Goal: Task Accomplishment & Management: Use online tool/utility

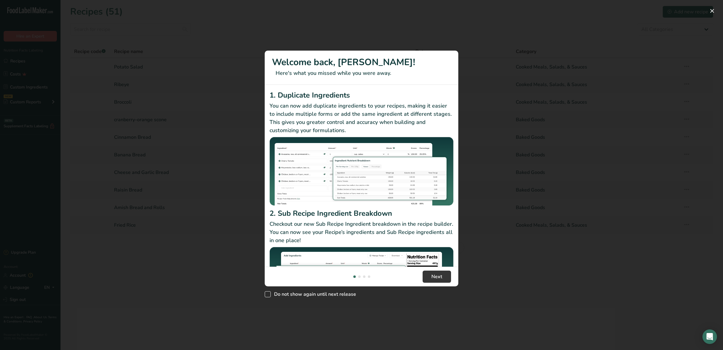
click at [267, 295] on span "New Features" at bounding box center [268, 294] width 6 height 6
click at [267, 295] on input "Do not show again until next release" at bounding box center [267, 294] width 4 height 4
checkbox input "true"
click at [438, 276] on span "Next" at bounding box center [437, 276] width 11 height 7
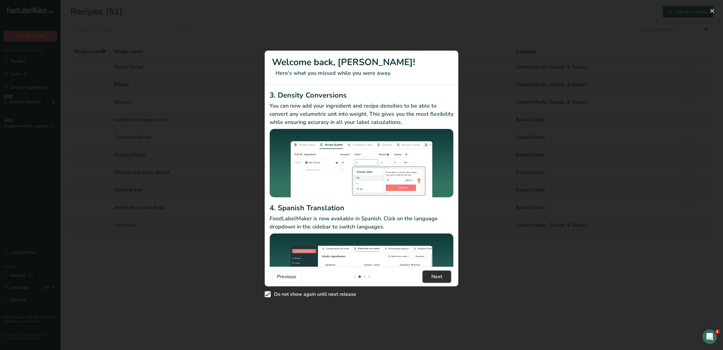
click at [438, 276] on span "Next" at bounding box center [437, 276] width 11 height 7
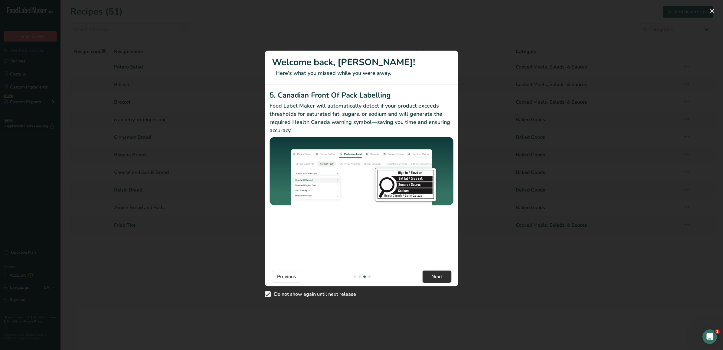
click at [438, 276] on span "Next" at bounding box center [437, 276] width 11 height 7
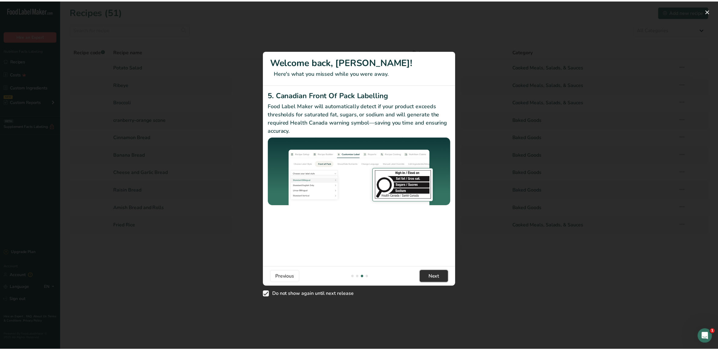
scroll to position [0, 581]
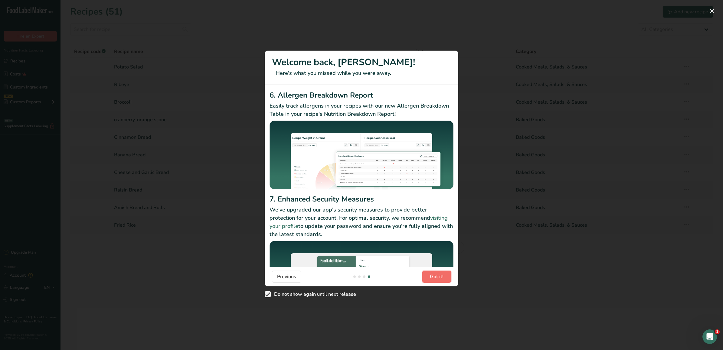
click at [438, 276] on span "Got it!" at bounding box center [437, 276] width 14 height 7
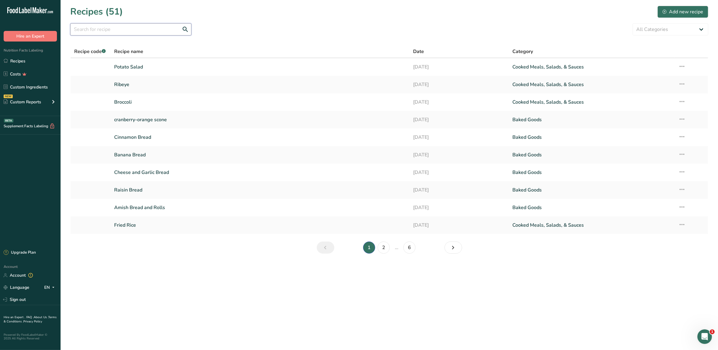
click at [121, 31] on input "text" at bounding box center [130, 29] width 121 height 12
type input "e"
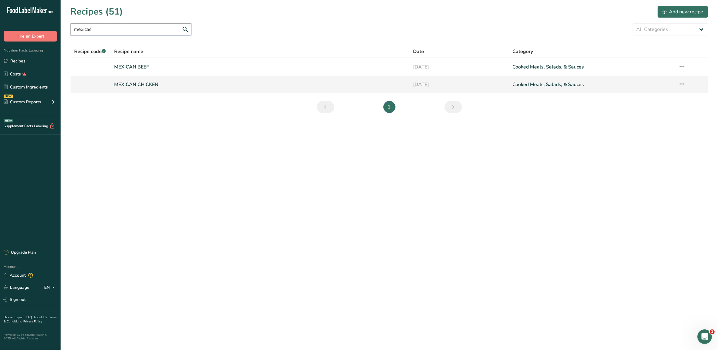
type input "mexicas"
click at [136, 85] on link "MEXICAN CHICKEN" at bounding box center [259, 84] width 291 height 13
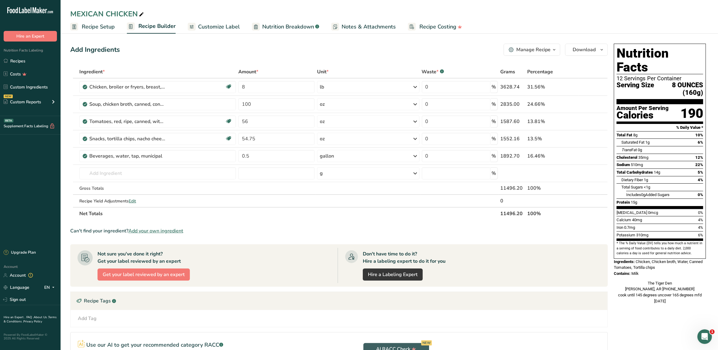
click at [218, 25] on span "Customize Label" at bounding box center [219, 27] width 42 height 8
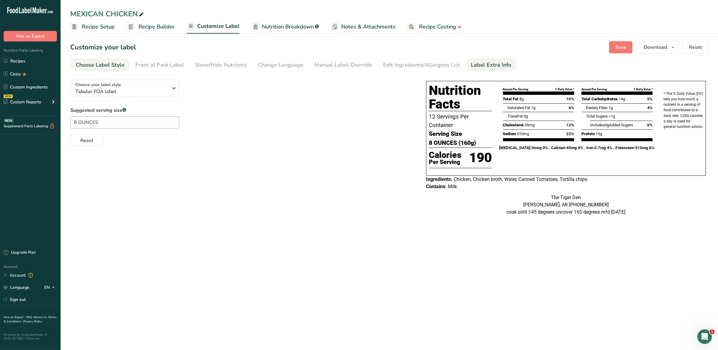
click at [484, 65] on div "Label Extra Info" at bounding box center [491, 65] width 40 height 8
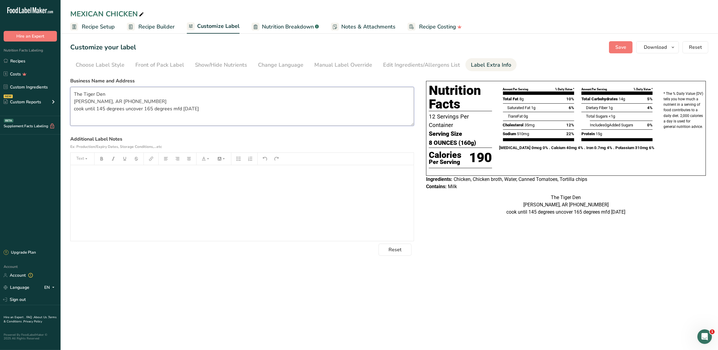
click at [219, 108] on textarea "The Tiger Den [PERSON_NAME], AR [PHONE_NUMBER] cook until 145 degrees uncover 1…" at bounding box center [242, 106] width 344 height 39
type textarea "The Tiger [PERSON_NAME], AR [PHONE_NUMBER] cook until 145 degrees uncover 165 d…"
click at [623, 49] on span "Save" at bounding box center [620, 47] width 11 height 7
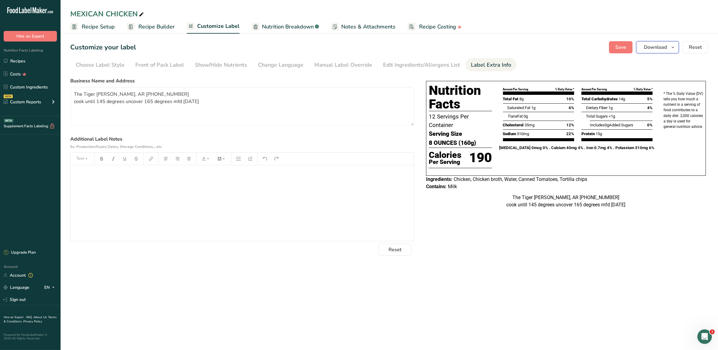
click at [650, 44] on span "Download" at bounding box center [654, 47] width 23 height 7
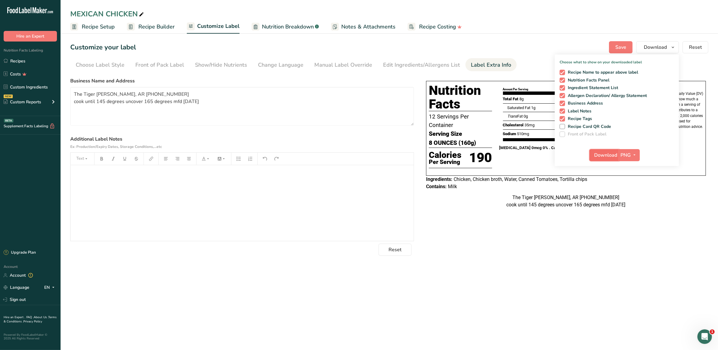
click at [606, 153] on span "Download" at bounding box center [605, 154] width 23 height 7
